Goal: Navigation & Orientation: Find specific page/section

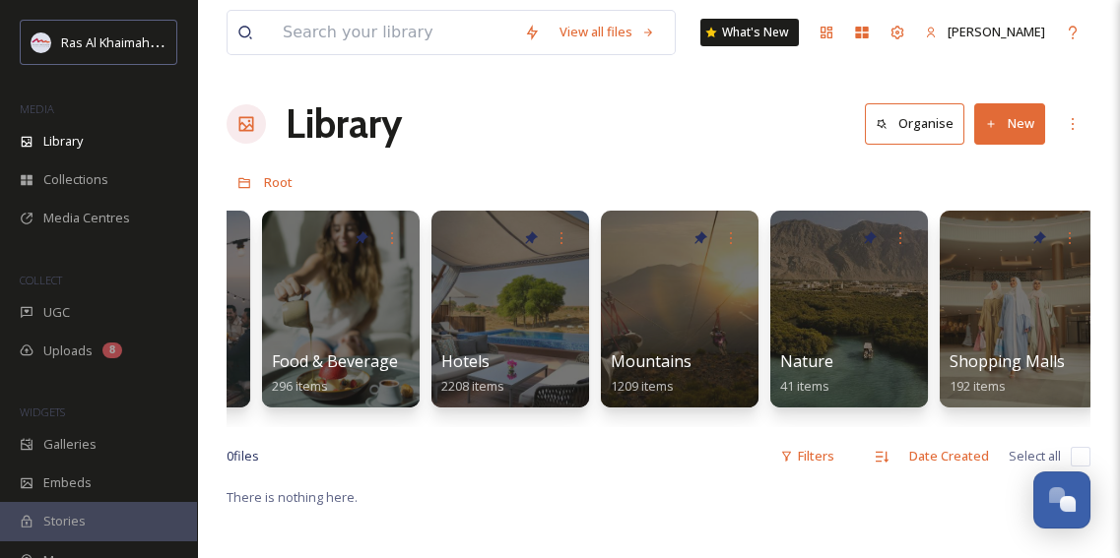
scroll to position [0, 946]
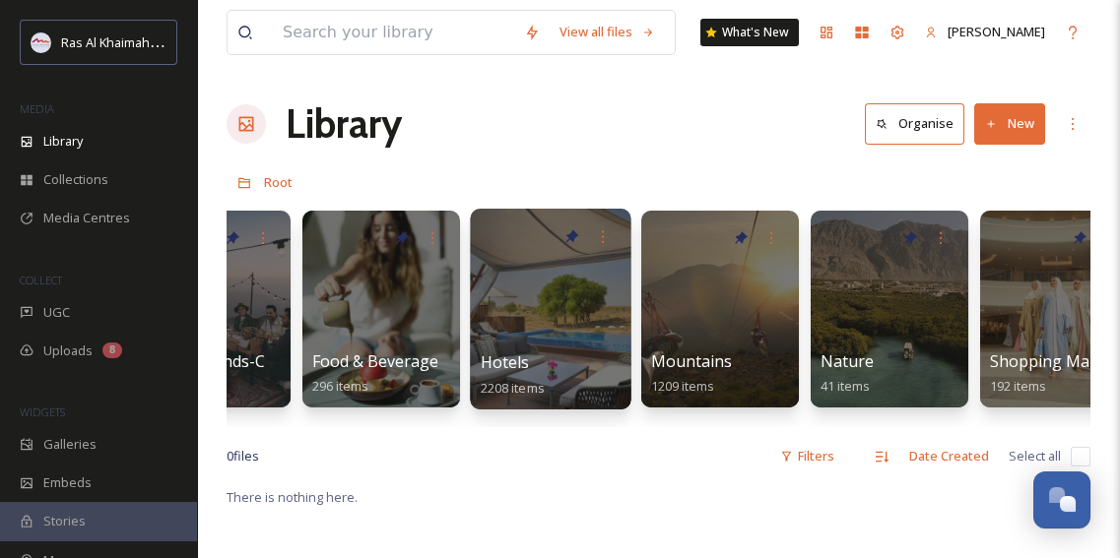
click at [532, 346] on div at bounding box center [550, 309] width 161 height 201
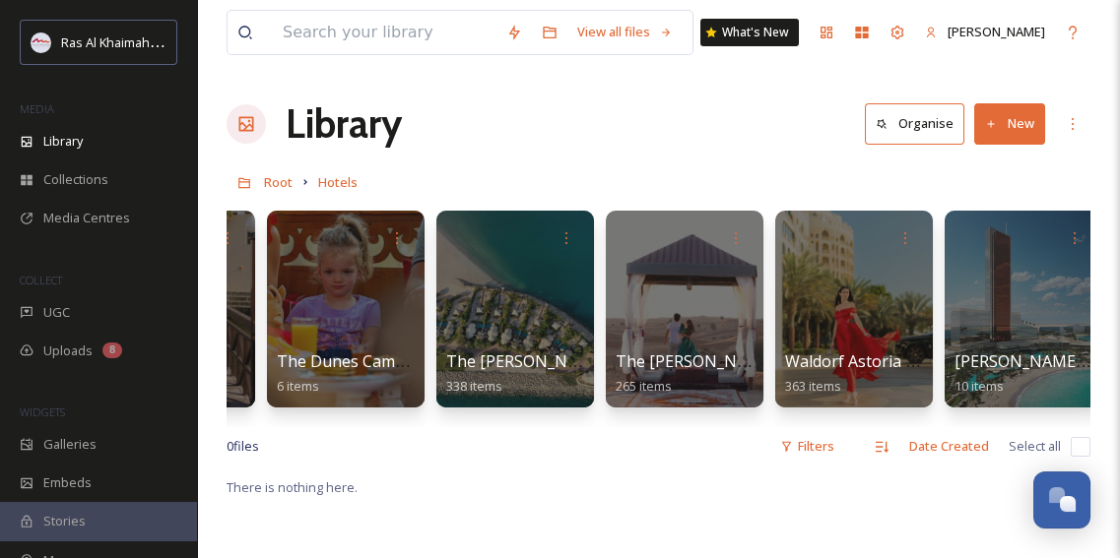
scroll to position [0, 3031]
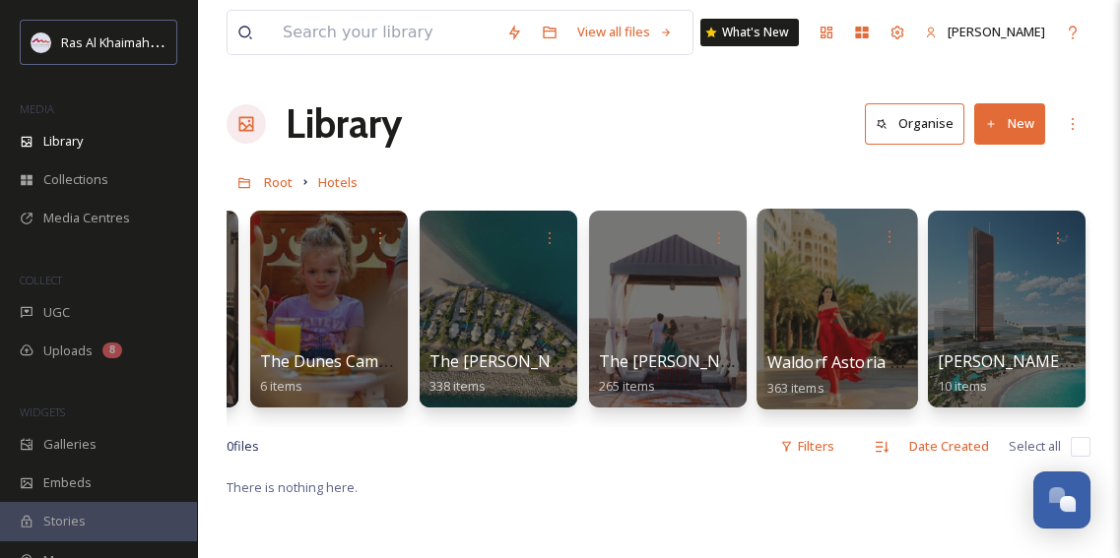
click at [857, 301] on div at bounding box center [836, 309] width 161 height 201
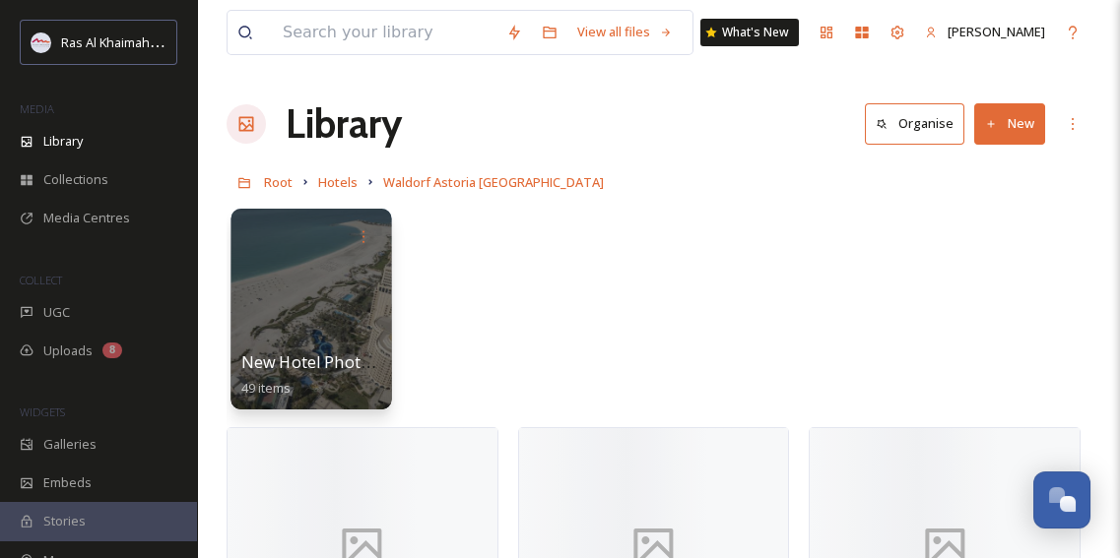
click at [268, 306] on div at bounding box center [310, 309] width 161 height 201
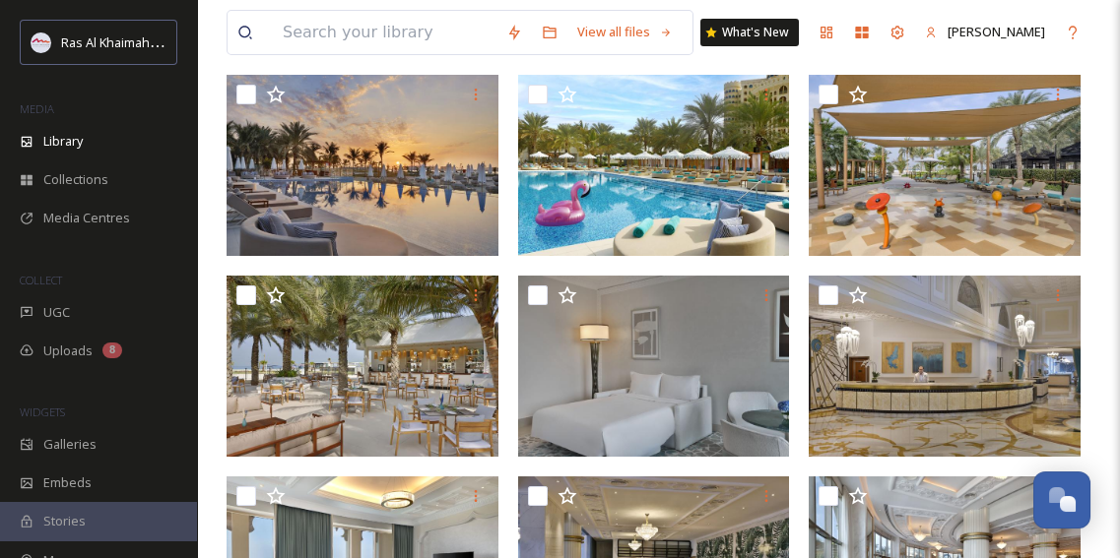
scroll to position [895, 0]
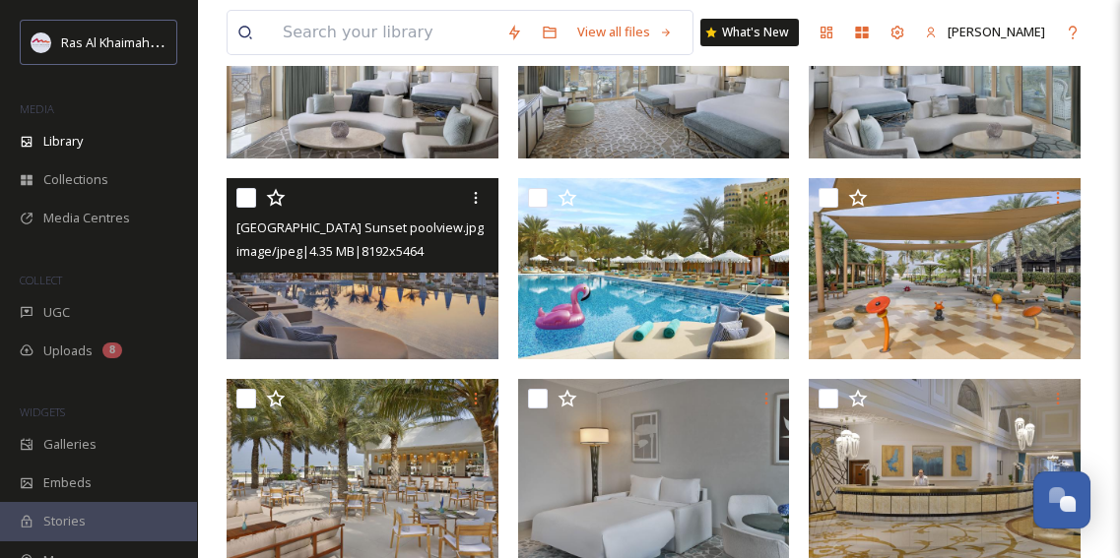
click at [395, 316] on img at bounding box center [363, 267] width 272 height 181
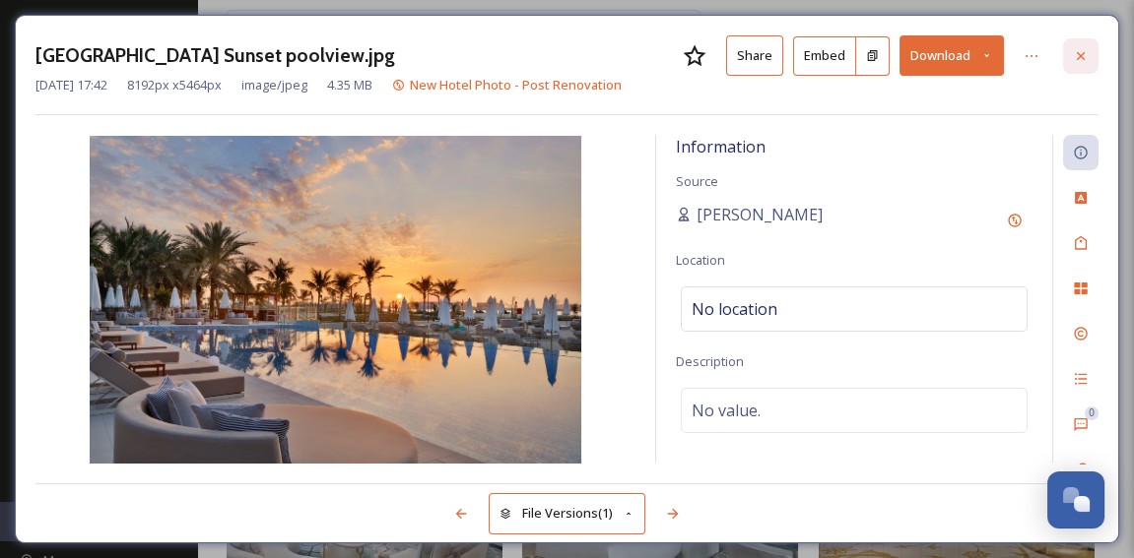
click at [1074, 52] on icon at bounding box center [1080, 56] width 16 height 16
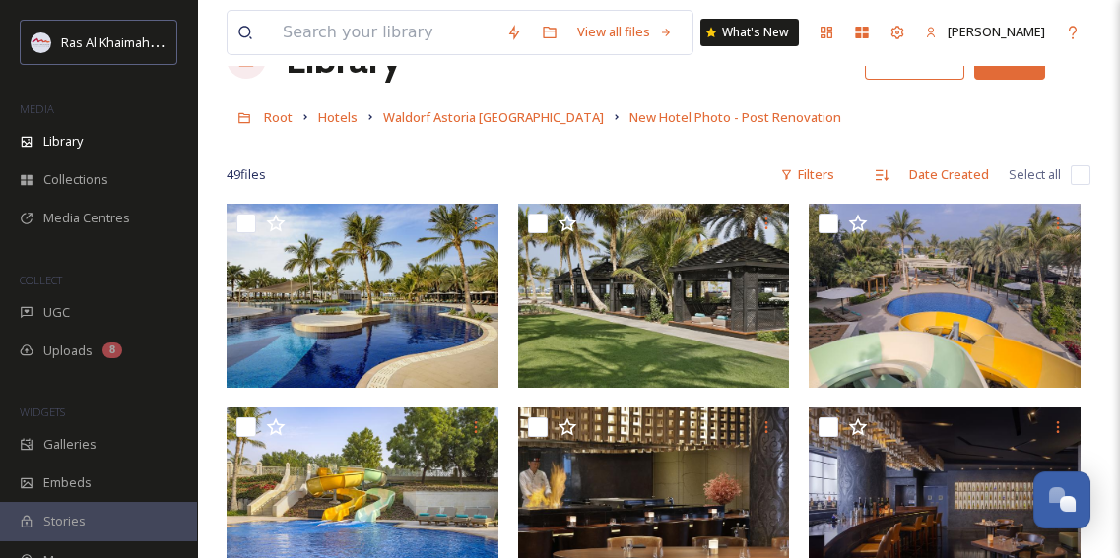
scroll to position [78, 0]
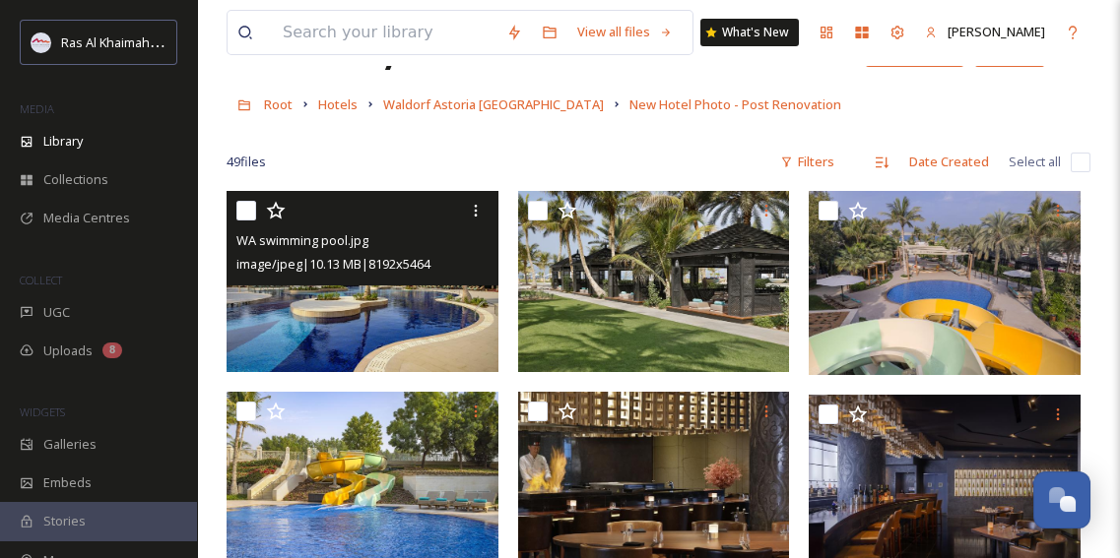
click at [406, 340] on img at bounding box center [363, 281] width 272 height 181
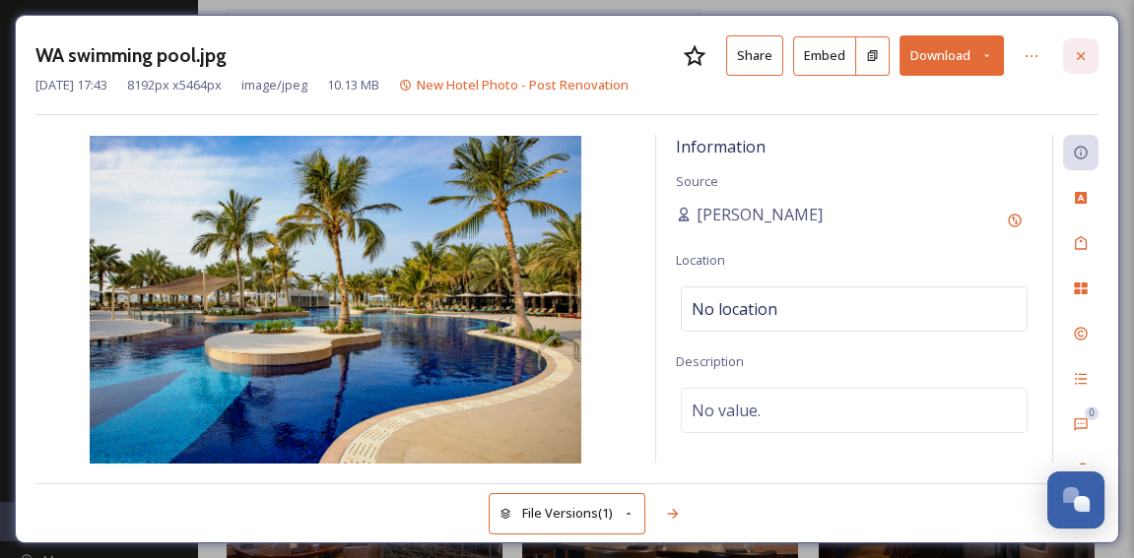
click at [1076, 57] on icon at bounding box center [1080, 55] width 8 height 8
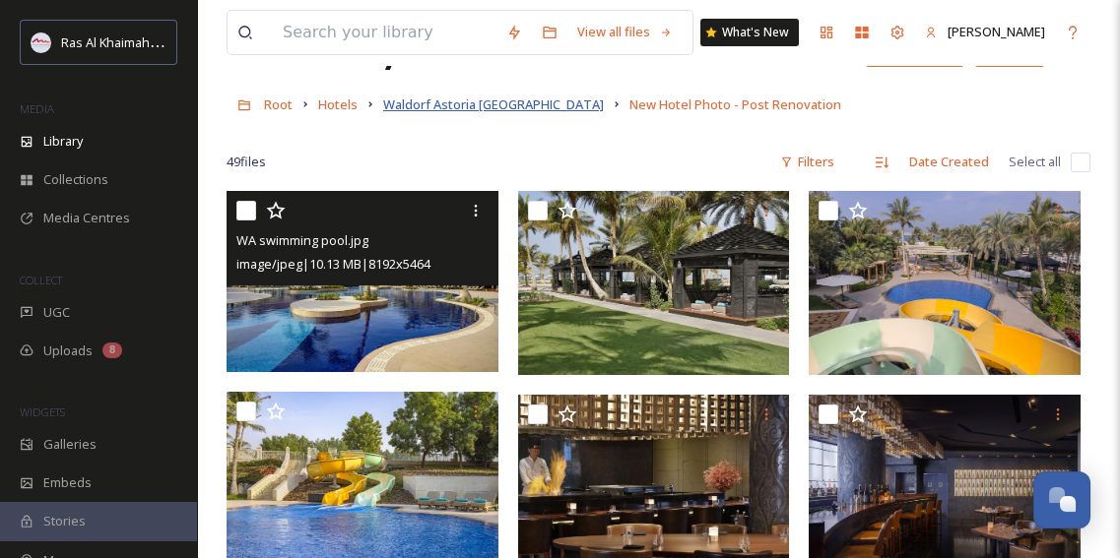
click at [503, 107] on span "Waldorf Astoria [GEOGRAPHIC_DATA]" at bounding box center [493, 105] width 221 height 18
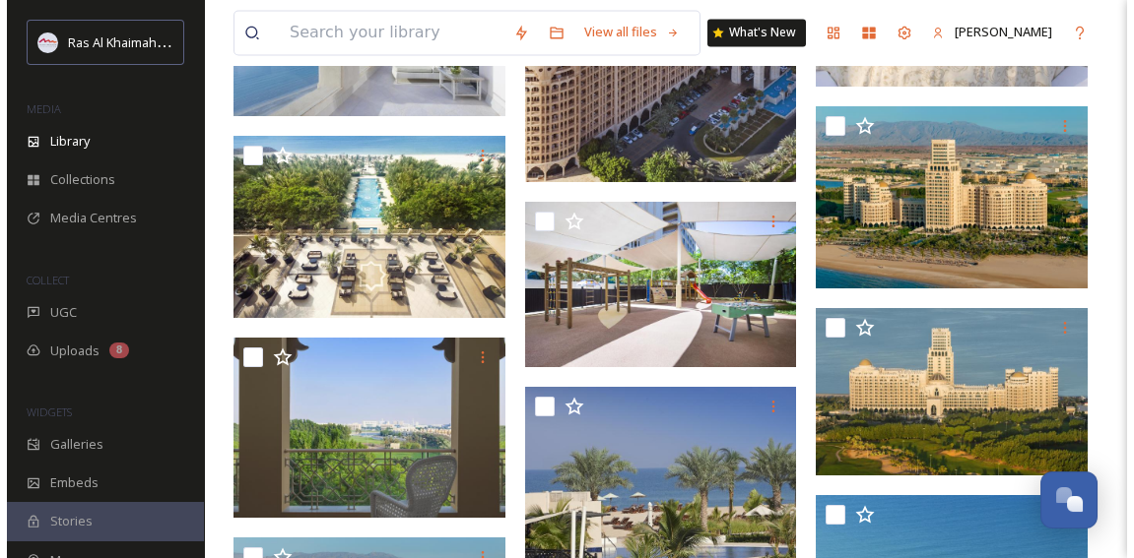
scroll to position [15252, 0]
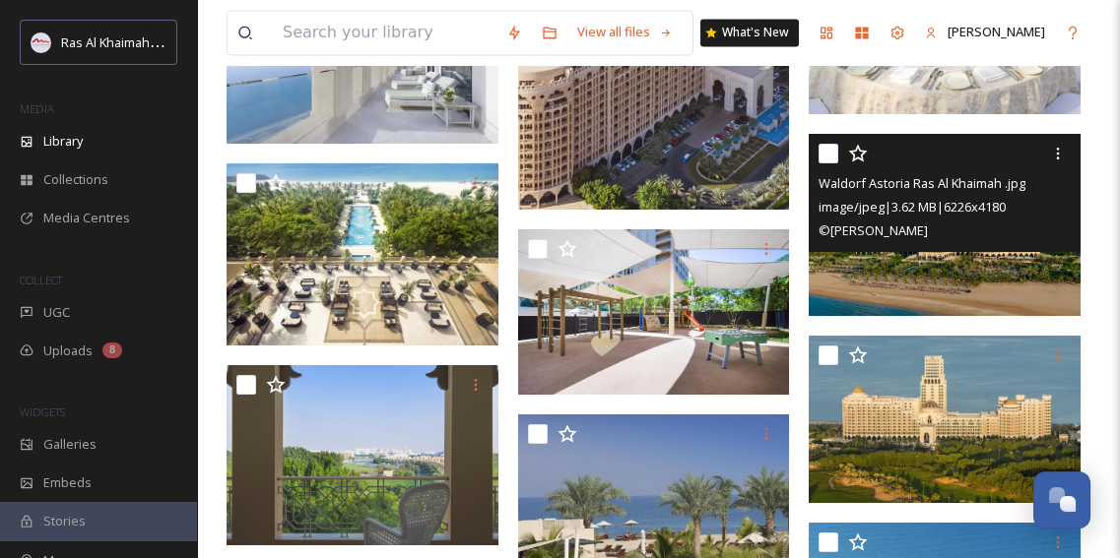
click at [994, 266] on img at bounding box center [945, 225] width 272 height 182
